Goal: Task Accomplishment & Management: Complete application form

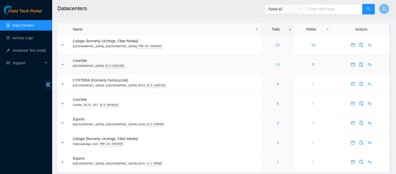
click at [276, 65] on link "14" at bounding box center [278, 64] width 4 height 4
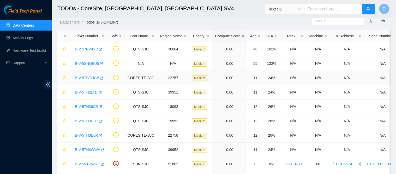
scroll to position [12, 0]
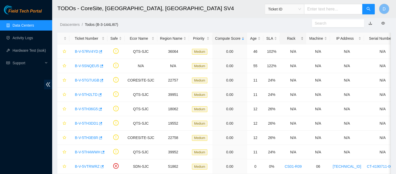
click at [289, 35] on div "Rack" at bounding box center [293, 38] width 21 height 6
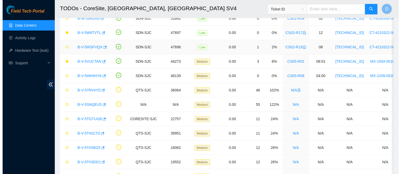
scroll to position [0, 0]
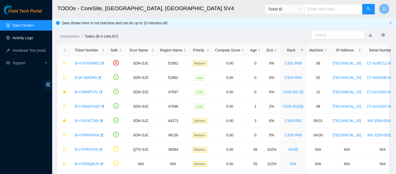
click at [25, 40] on link "Activity Logs" at bounding box center [23, 38] width 21 height 4
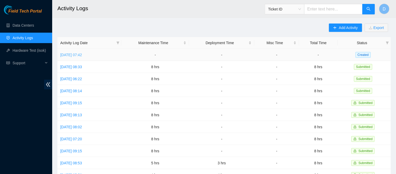
click at [78, 55] on link "[DATE] 07:42" at bounding box center [71, 55] width 22 height 4
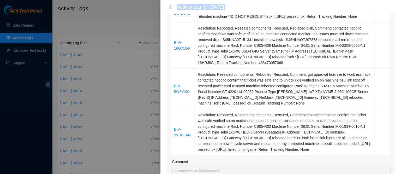
scroll to position [153, 0]
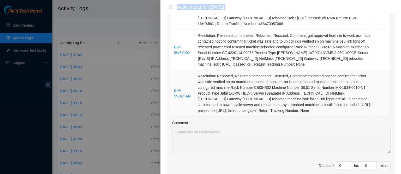
drag, startPoint x: 172, startPoint y: 36, endPoint x: 305, endPoint y: 111, distance: 152.5
click at [305, 111] on tbody "B-V-5WDFAIC Resolution: Rebooted, Reseated components, Comment: contacted nocc …" at bounding box center [280, 38] width 219 height 156
copy tbody "B-V-5WDFAIC Resolution: Rebooted, Reseated components, Comment: contacted nocc …"
click at [345, 165] on span "Decrease Value" at bounding box center [348, 167] width 6 height 5
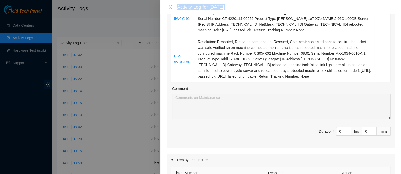
scroll to position [189, 0]
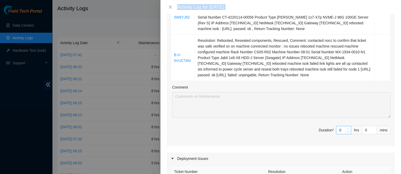
type input "1"
click at [347, 128] on icon "up" at bounding box center [348, 129] width 2 height 2
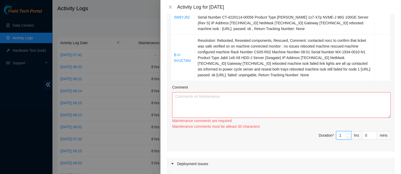
click at [343, 128] on div "Ticket Number Resolution Action B-V-5WDFAIC Resolution: Rebooted, Reseated comp…" at bounding box center [281, 28] width 228 height 245
type input "2"
click at [343, 128] on div "Ticket Number Resolution Action B-V-5WDFAIC Resolution: Rebooted, Reseated comp…" at bounding box center [281, 28] width 228 height 245
type input "3"
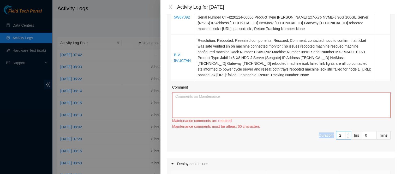
type input "3"
click at [347, 133] on icon "up" at bounding box center [348, 134] width 2 height 2
type input "4"
click at [347, 133] on icon "up" at bounding box center [348, 134] width 2 height 2
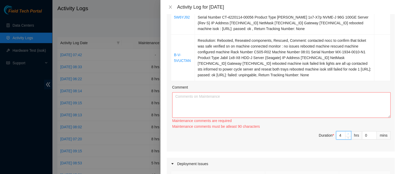
type input "3"
click at [347, 137] on icon "down" at bounding box center [348, 138] width 2 height 2
click at [347, 132] on span "up" at bounding box center [348, 133] width 3 height 3
type input "4"
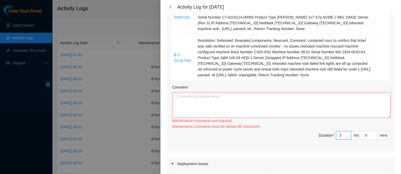
type input "4"
click at [347, 132] on span "up" at bounding box center [348, 133] width 3 height 3
type input "5"
click at [347, 132] on span "up" at bounding box center [348, 133] width 3 height 3
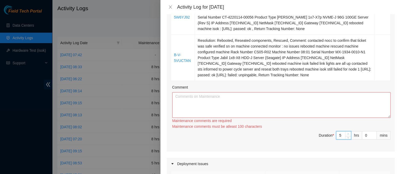
type input "6"
type input "7"
click at [347, 132] on span "up" at bounding box center [348, 133] width 3 height 3
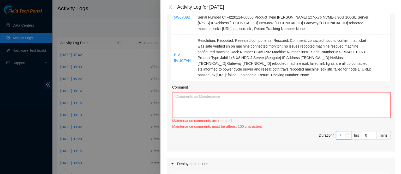
click at [347, 136] on icon "down" at bounding box center [348, 137] width 2 height 2
type input "6"
click at [294, 114] on textarea "Comment" at bounding box center [281, 105] width 218 height 26
paste textarea "B-V-5WDFAIC Resolution: Rebooted, Reseated components, Comment: contacted nocc …"
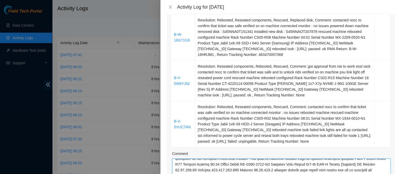
scroll to position [68, 0]
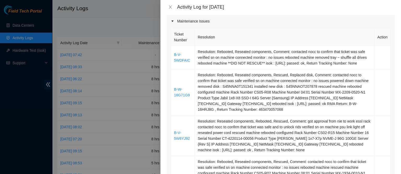
type textarea "B-V-5WDFAIC Resolution: Rebooted, Reseated components, Comment: contacted nocc …"
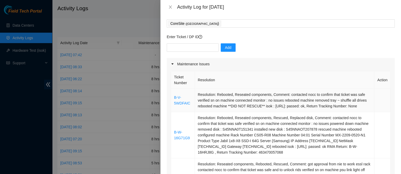
scroll to position [21, 0]
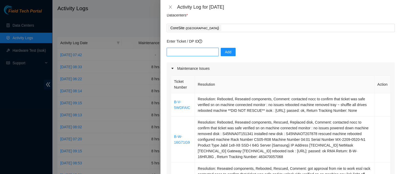
click at [177, 51] on input "text" at bounding box center [193, 52] width 52 height 8
paste input "DP79370"
type input "DP79370"
click at [230, 52] on button "Add" at bounding box center [228, 52] width 15 height 8
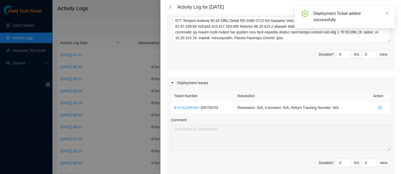
scroll to position [267, 0]
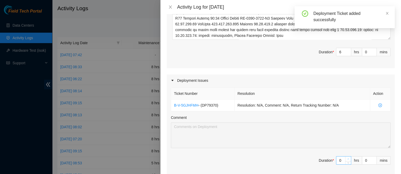
click at [347, 158] on span "up" at bounding box center [348, 158] width 3 height 3
type input "1"
type input "7"
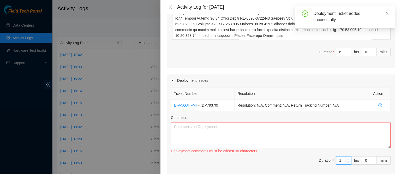
click at [347, 158] on span "up" at bounding box center [348, 158] width 3 height 3
type input "2"
type input "8"
click at [277, 134] on textarea "Comment" at bounding box center [281, 135] width 220 height 26
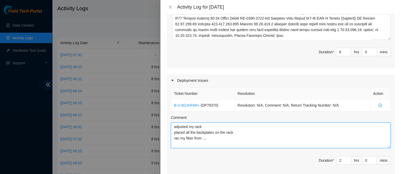
paste textarea "r47.tor.sjc01.sdn eth-1/1/1 CS08-R17 r01.spine.sjc01.sdn eth-1/1/13/4 (P7-A4) C…"
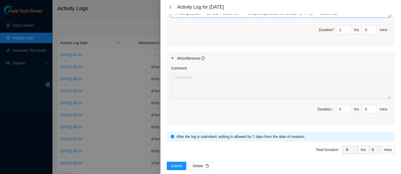
scroll to position [404, 0]
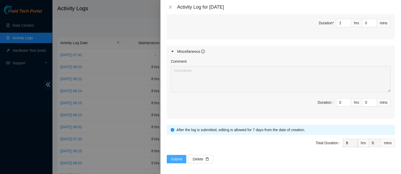
type textarea "adjusted my rack placed all the backplates on the rack ran my fiber from .... r…"
click at [175, 157] on span "Submit" at bounding box center [176, 159] width 11 height 6
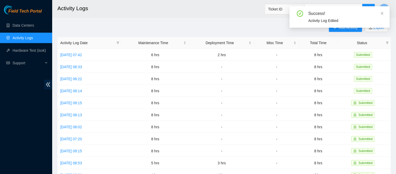
click at [336, 31] on div "Success! Activity Log Edited" at bounding box center [339, 19] width 100 height 26
click at [337, 31] on div "Success! Activity Log Edited" at bounding box center [339, 19] width 100 height 26
click at [337, 30] on div "Success! Activity Log Edited" at bounding box center [339, 19] width 100 height 26
click at [384, 13] on div "Success! Activity Log Edited" at bounding box center [339, 16] width 100 height 21
click at [382, 13] on icon "close" at bounding box center [382, 13] width 4 height 4
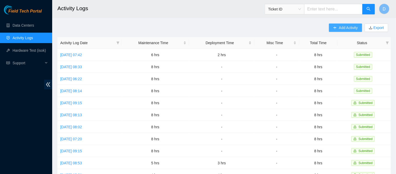
click at [340, 27] on span "Add Activity" at bounding box center [348, 28] width 19 height 6
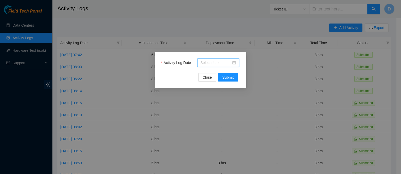
click at [222, 64] on input "Activity Log Date" at bounding box center [215, 63] width 31 height 6
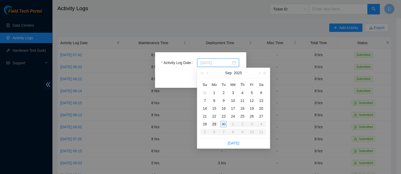
type input "[DATE]"
click at [215, 124] on div "29" at bounding box center [214, 124] width 6 height 6
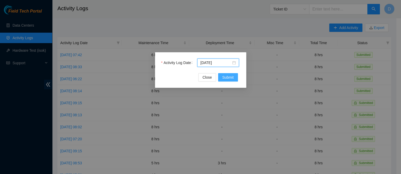
click at [230, 75] on span "Submit" at bounding box center [227, 77] width 11 height 6
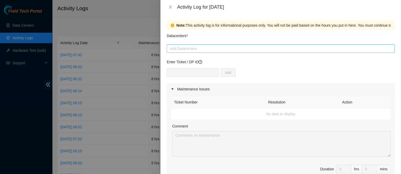
click at [190, 50] on div at bounding box center [280, 48] width 225 height 6
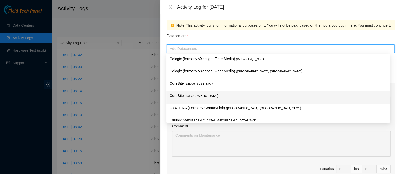
click at [214, 95] on p "CoreSite ( [GEOGRAPHIC_DATA] )" at bounding box center [278, 96] width 217 height 6
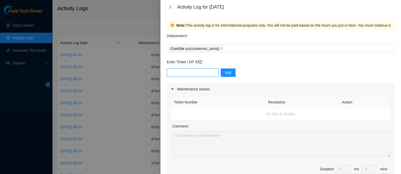
click at [192, 69] on input "text" at bounding box center [193, 72] width 52 height 8
paste input "DP79370"
type input "DP79370"
click at [226, 72] on span "Add" at bounding box center [228, 73] width 7 height 6
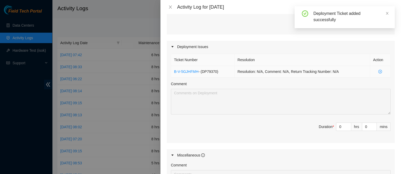
scroll to position [151, 0]
click at [345, 125] on span "Decrease Value" at bounding box center [348, 127] width 6 height 5
type input "1"
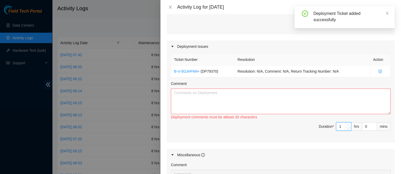
click at [347, 123] on span "up" at bounding box center [348, 124] width 3 height 3
type input "2"
click at [347, 123] on span "up" at bounding box center [348, 124] width 3 height 3
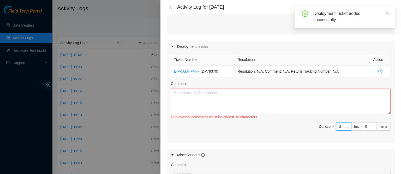
type input "3"
type input "4"
click at [347, 123] on span "up" at bounding box center [348, 124] width 3 height 3
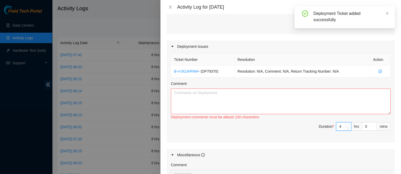
click at [347, 123] on span "up" at bounding box center [348, 124] width 3 height 3
type input "5"
type input "6"
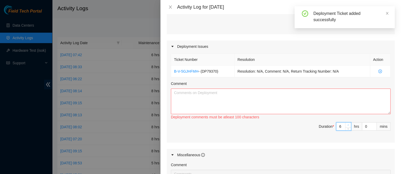
click at [347, 123] on span "up" at bounding box center [348, 124] width 3 height 3
type input "7"
click at [347, 123] on span "up" at bounding box center [348, 124] width 3 height 3
type input "8"
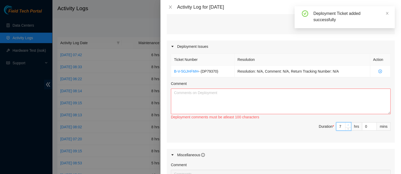
type input "8"
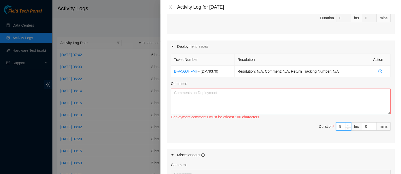
click at [347, 123] on span "up" at bounding box center [348, 124] width 3 height 3
click at [307, 100] on textarea "Comment" at bounding box center [281, 101] width 220 height 26
paste textarea "Unpacked machines from the pallet Scanned Serials to confirm assets we have on …"
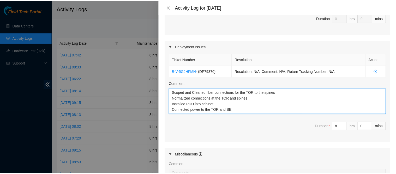
scroll to position [254, 0]
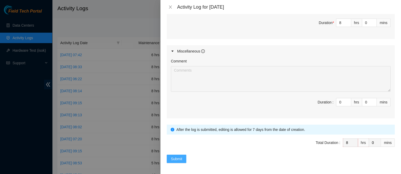
type textarea "Unpacked machines from the pallet Scanned Serials to confirm assets we have on …"
click at [175, 156] on span "Submit" at bounding box center [176, 159] width 11 height 6
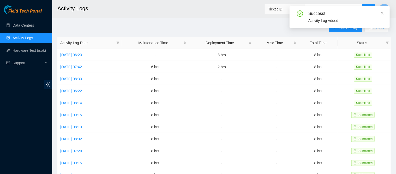
click at [33, 36] on link "Activity Logs" at bounding box center [23, 38] width 21 height 4
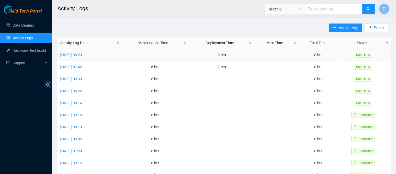
scroll to position [0, 0]
click at [29, 26] on link "Data Centers" at bounding box center [23, 25] width 21 height 4
